Goal: Information Seeking & Learning: Learn about a topic

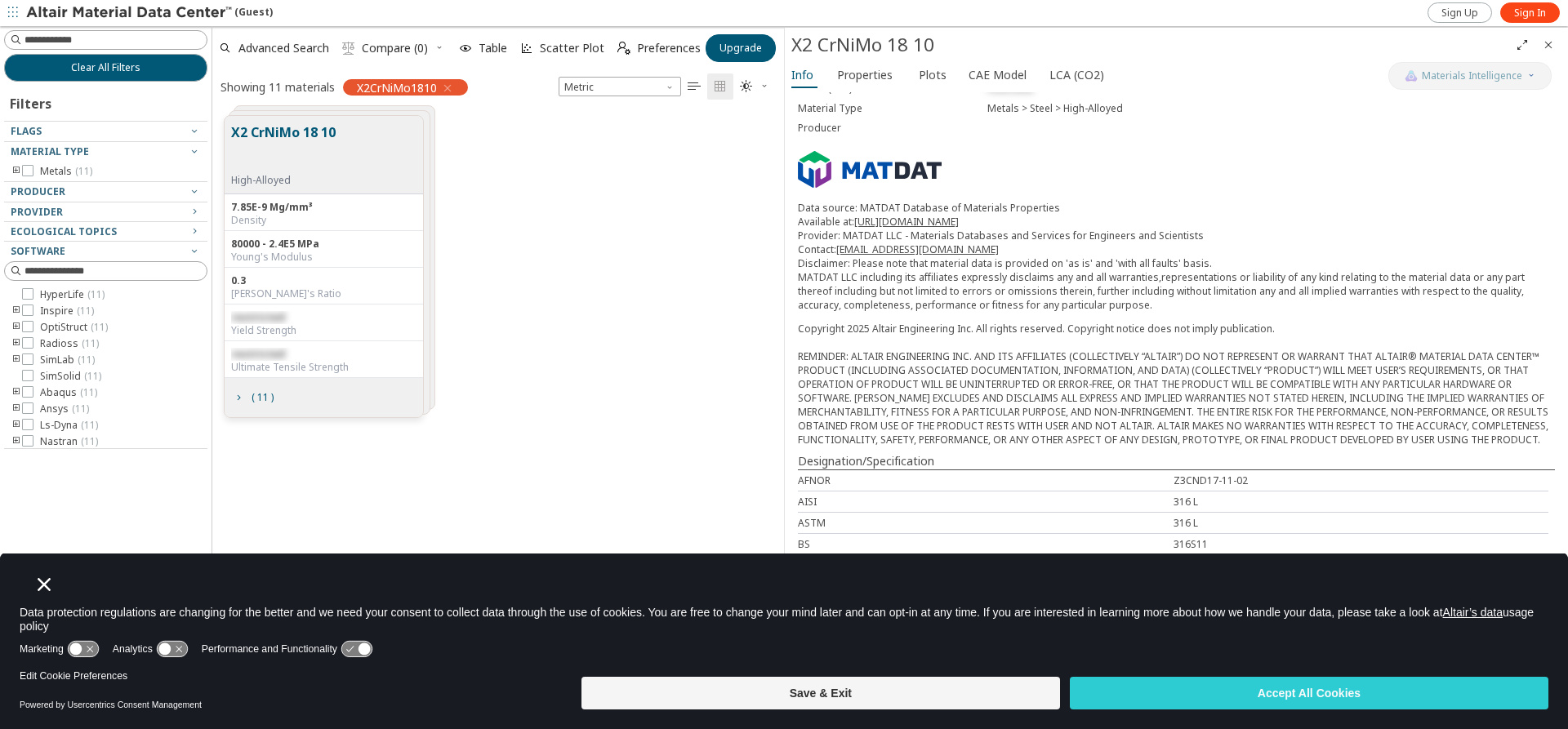
scroll to position [408, 0]
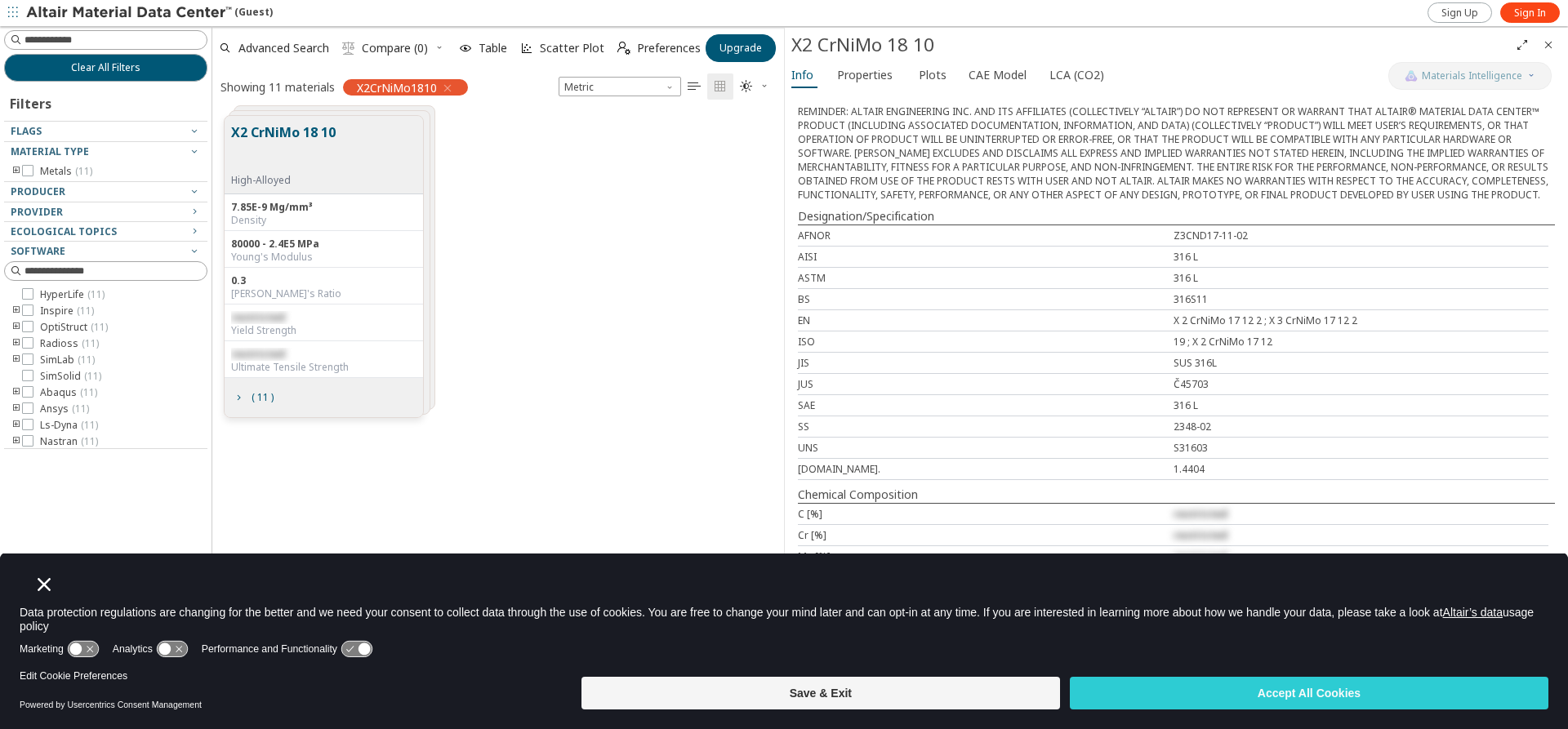
click at [875, 60] on div "X2 CrNiMo 18 10" at bounding box center [1176, 45] width 783 height 34
click at [870, 74] on span "Properties" at bounding box center [865, 75] width 55 height 26
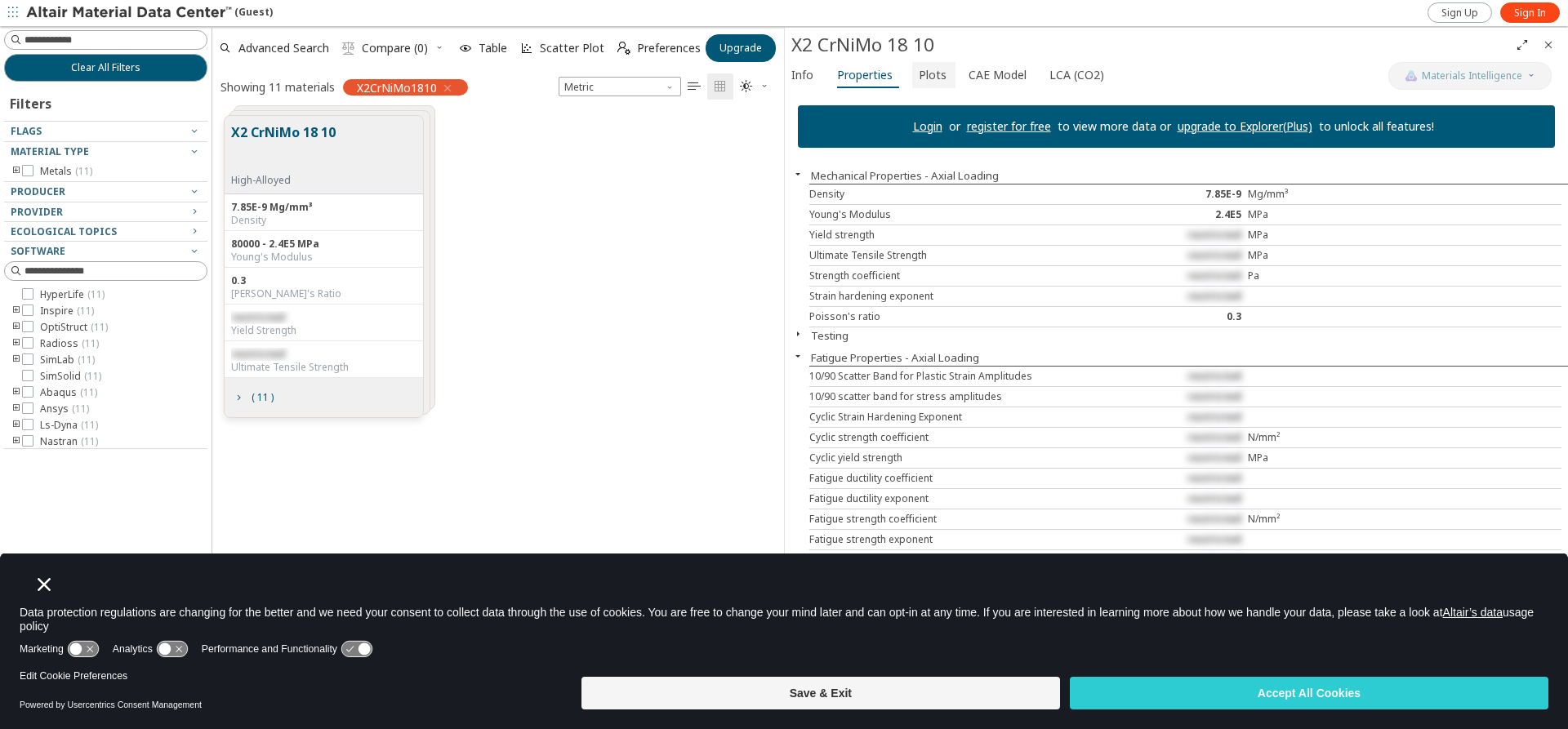
click at [937, 77] on span "Plots" at bounding box center [933, 75] width 28 height 26
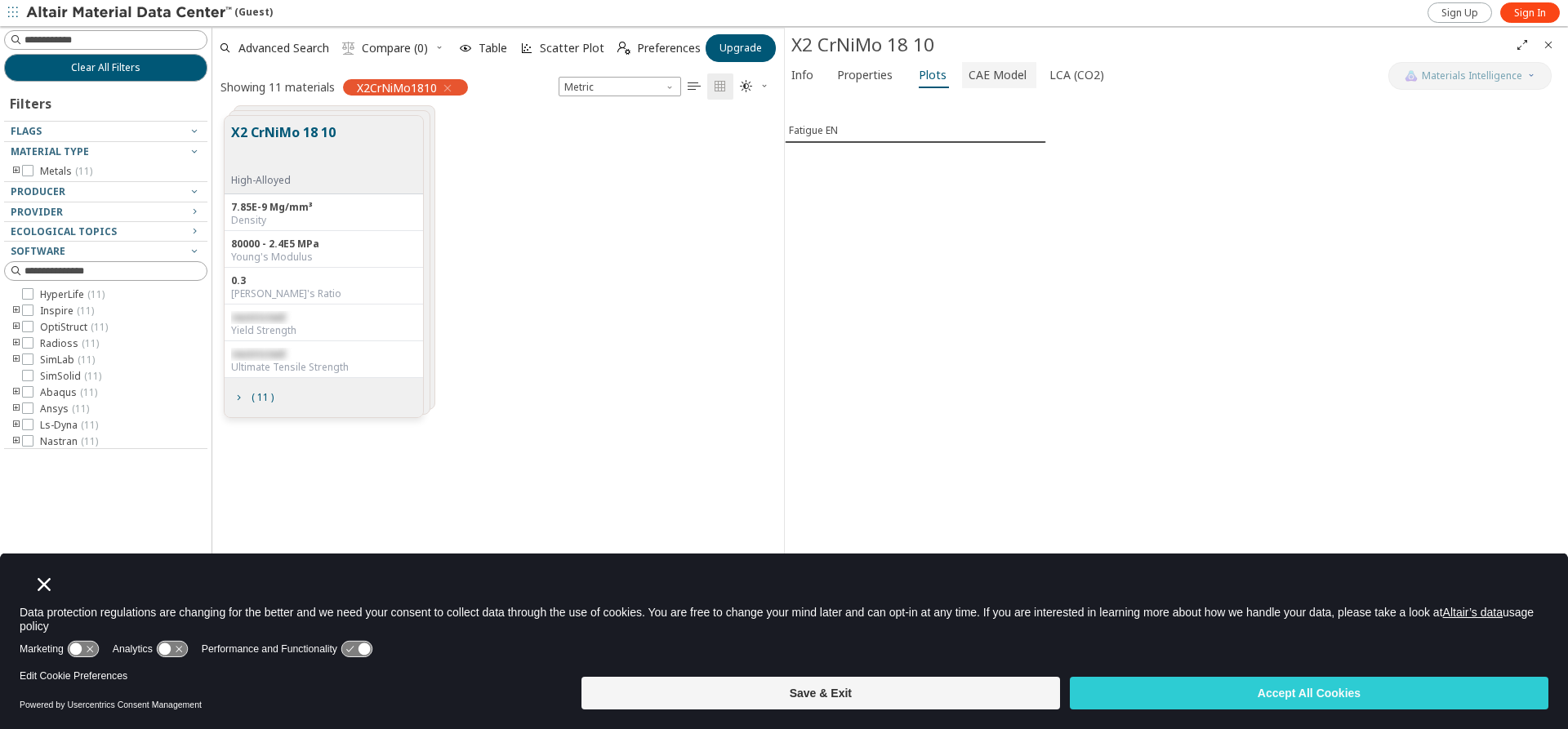
drag, startPoint x: 999, startPoint y: 77, endPoint x: 1011, endPoint y: 77, distance: 12.0
click at [1000, 77] on span "CAE Model" at bounding box center [997, 75] width 58 height 26
click at [1071, 76] on span "LCA (CO2)" at bounding box center [1077, 75] width 55 height 26
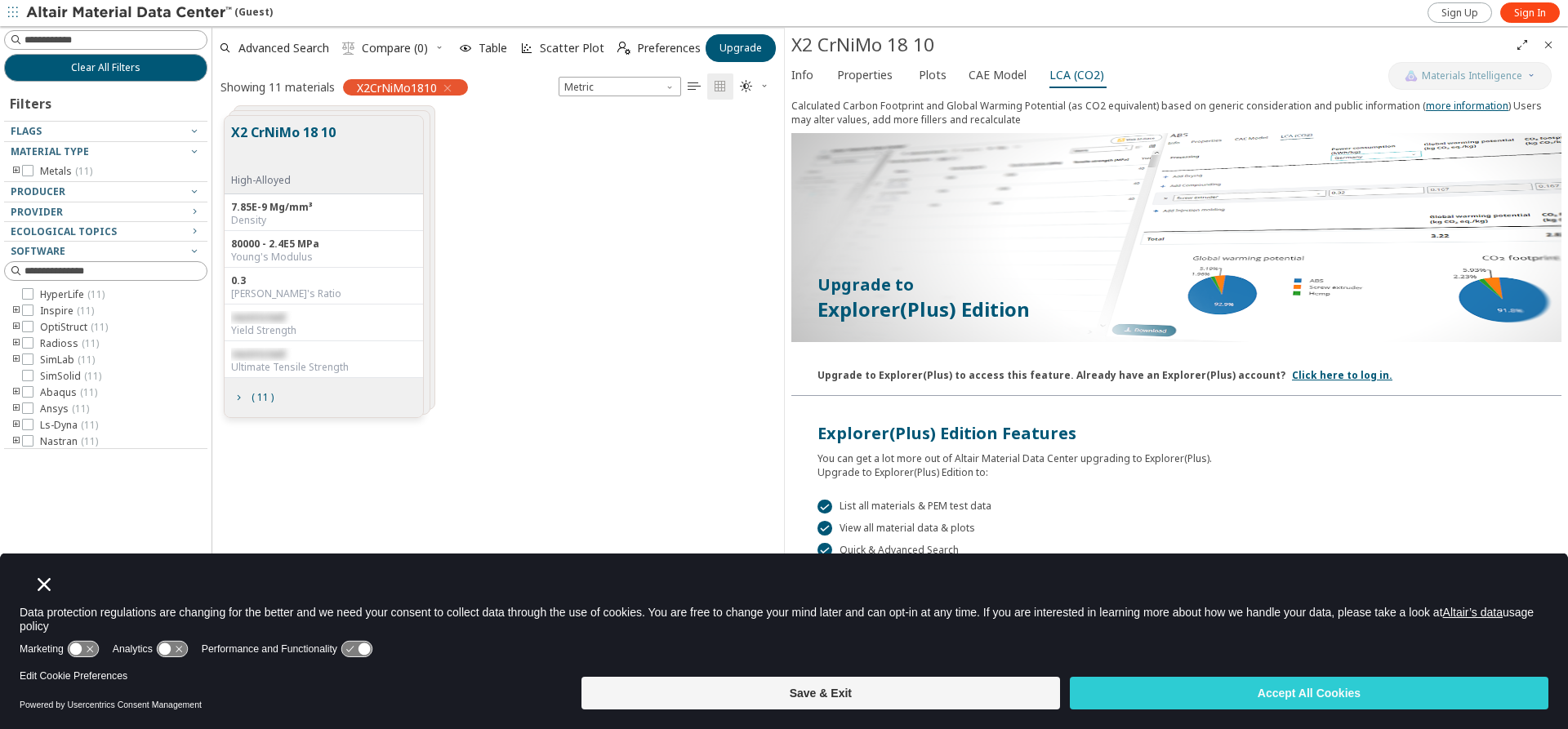
click at [824, 78] on div "Info Properties Plots CAE Model LCA (CO2)" at bounding box center [1087, 77] width 604 height 30
click at [813, 82] on span "Info" at bounding box center [805, 75] width 26 height 26
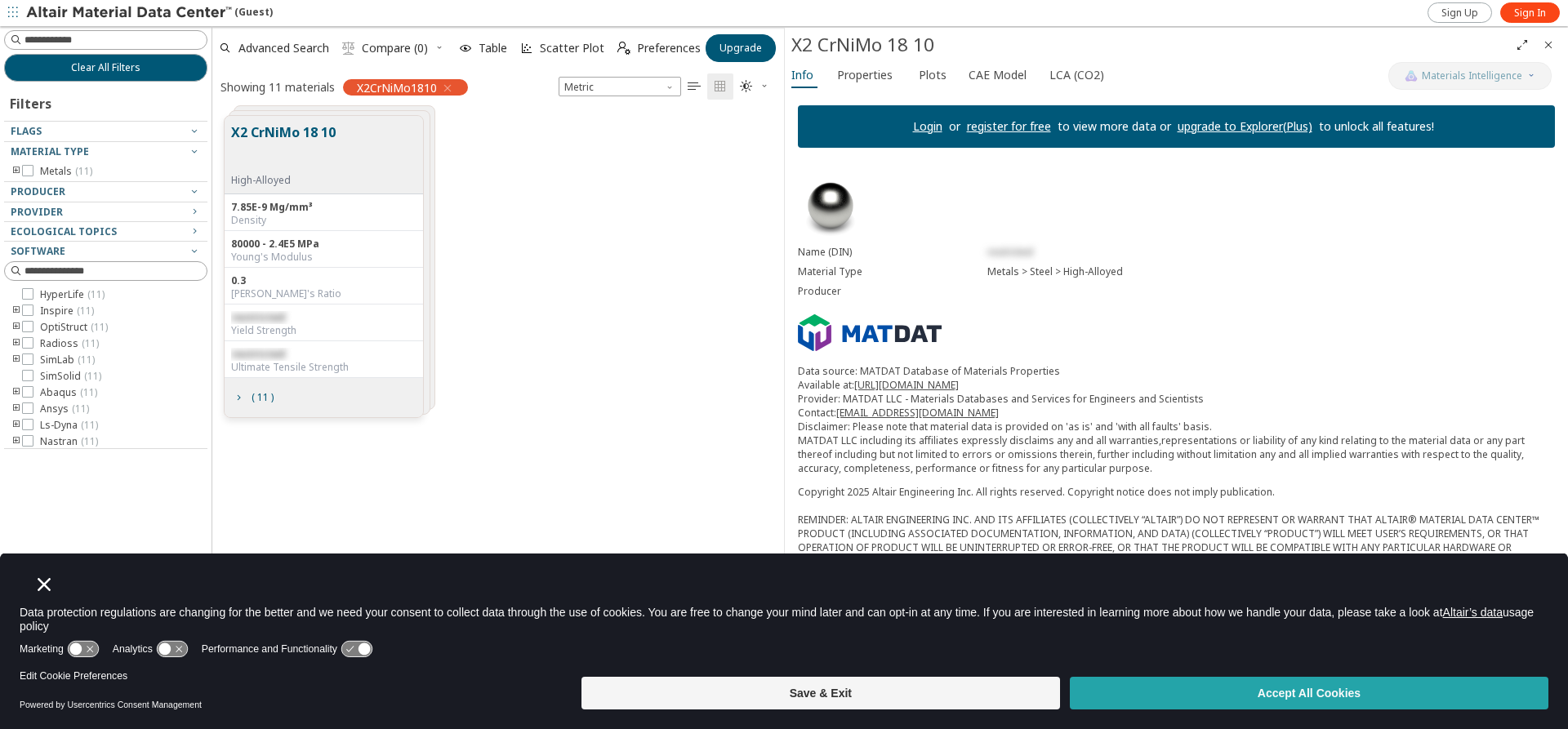
click at [1399, 677] on button "Accept All Cookies" at bounding box center [1309, 692] width 478 height 33
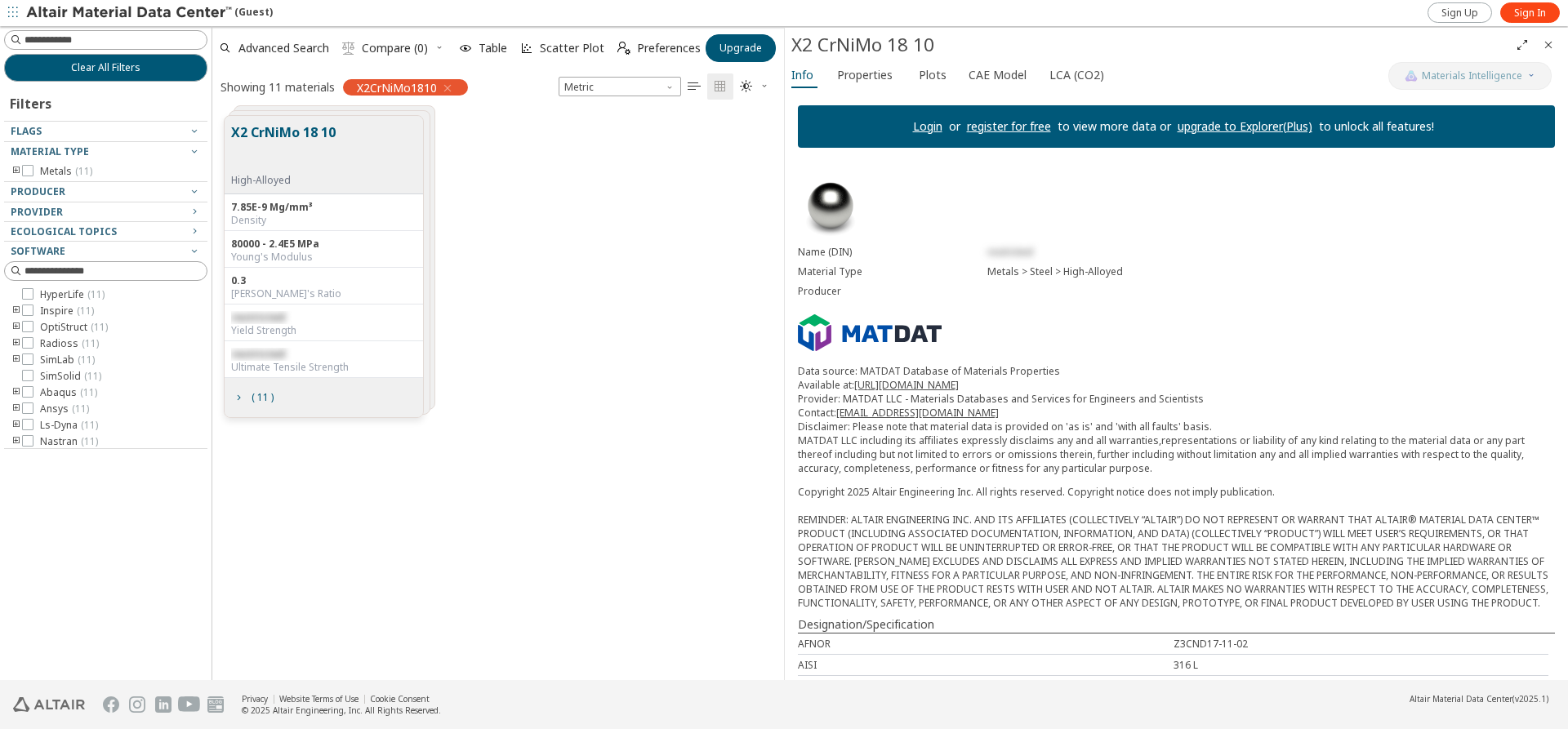
click at [1399, 687] on footer "Privacy Website Terms of Use Cookie Consent © 2025 Altair Engineering, Inc. All…" at bounding box center [784, 705] width 1568 height 49
